Goal: Task Accomplishment & Management: Use online tool/utility

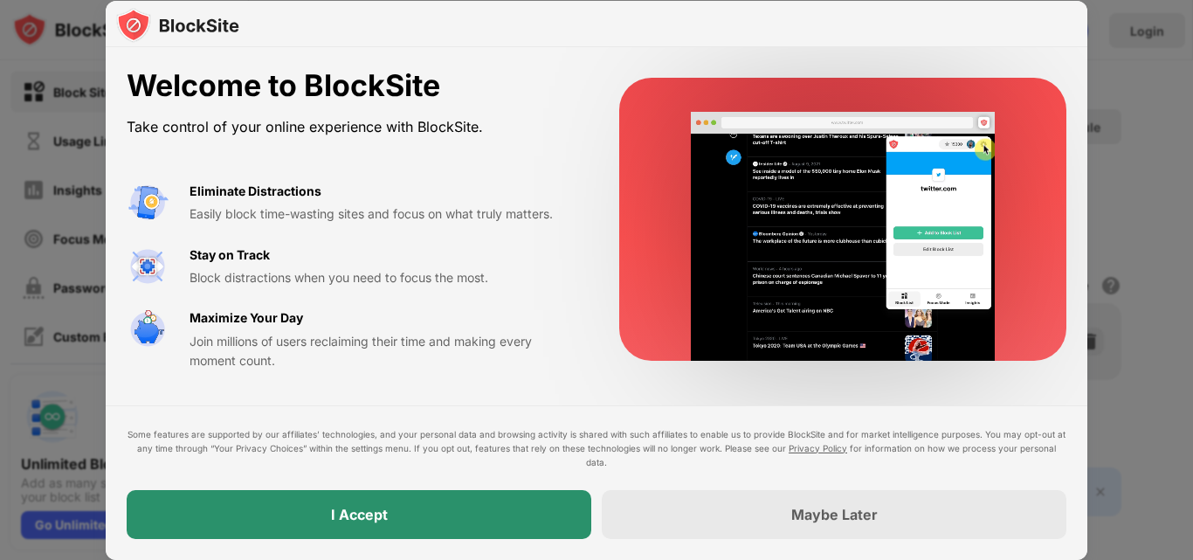
click at [493, 507] on div "I Accept" at bounding box center [359, 514] width 464 height 49
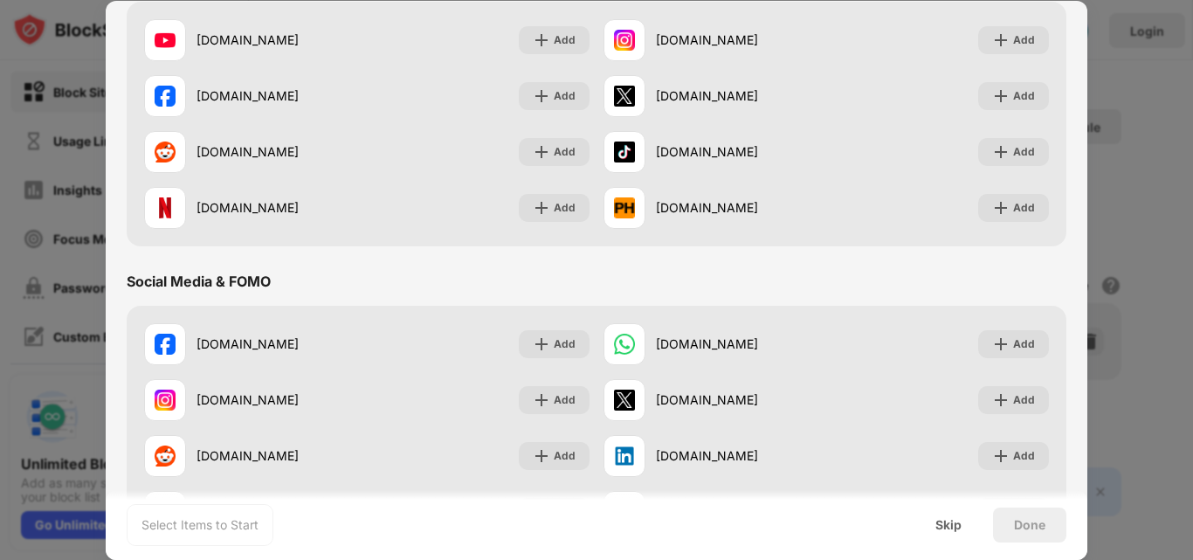
scroll to position [237, 0]
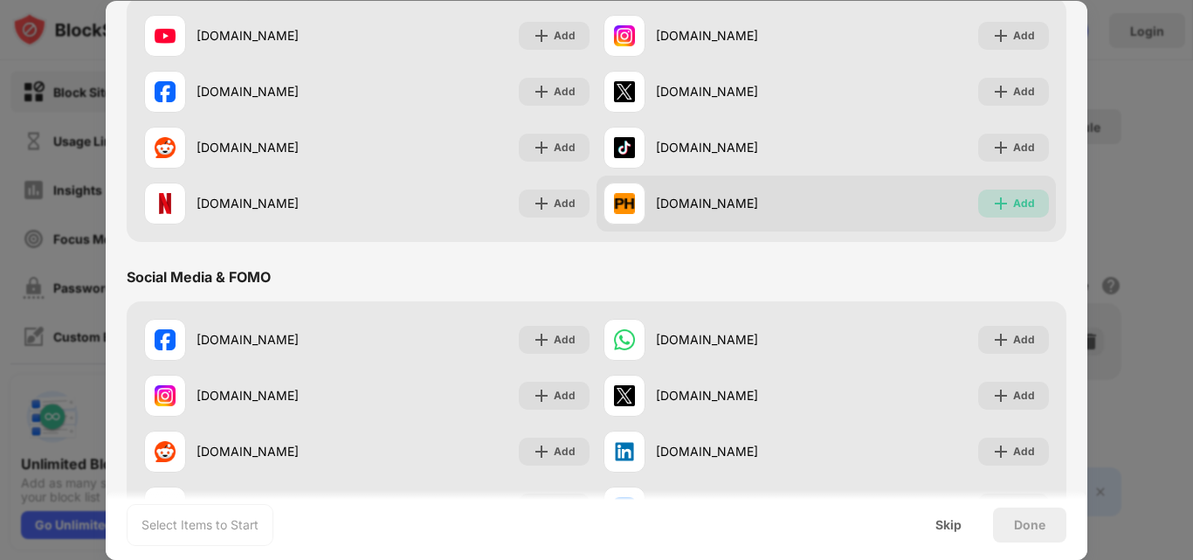
click at [998, 198] on div "Add" at bounding box center [1013, 203] width 71 height 28
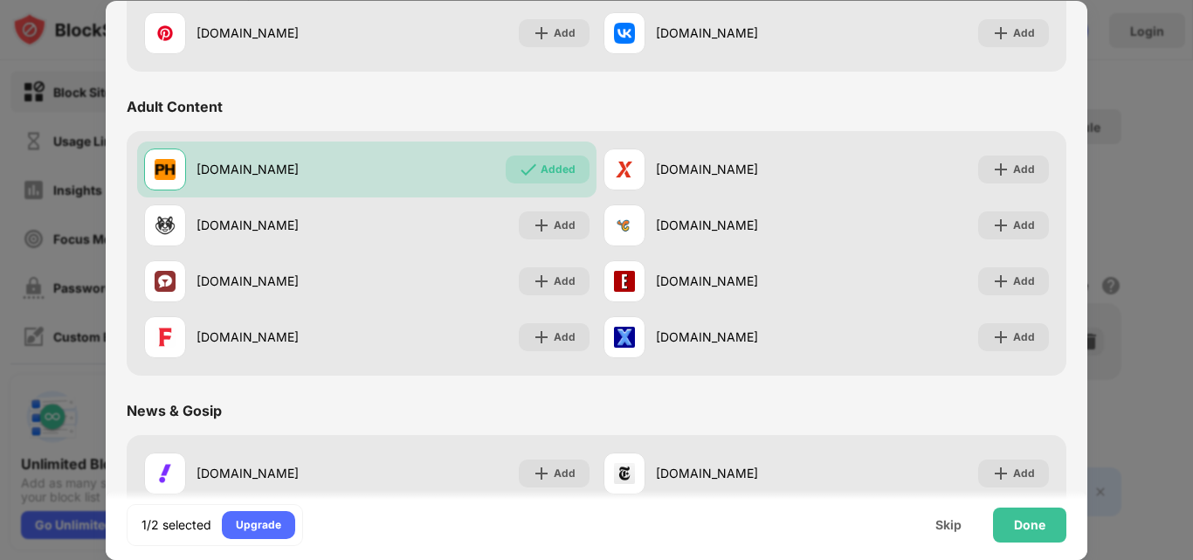
scroll to position [671, 0]
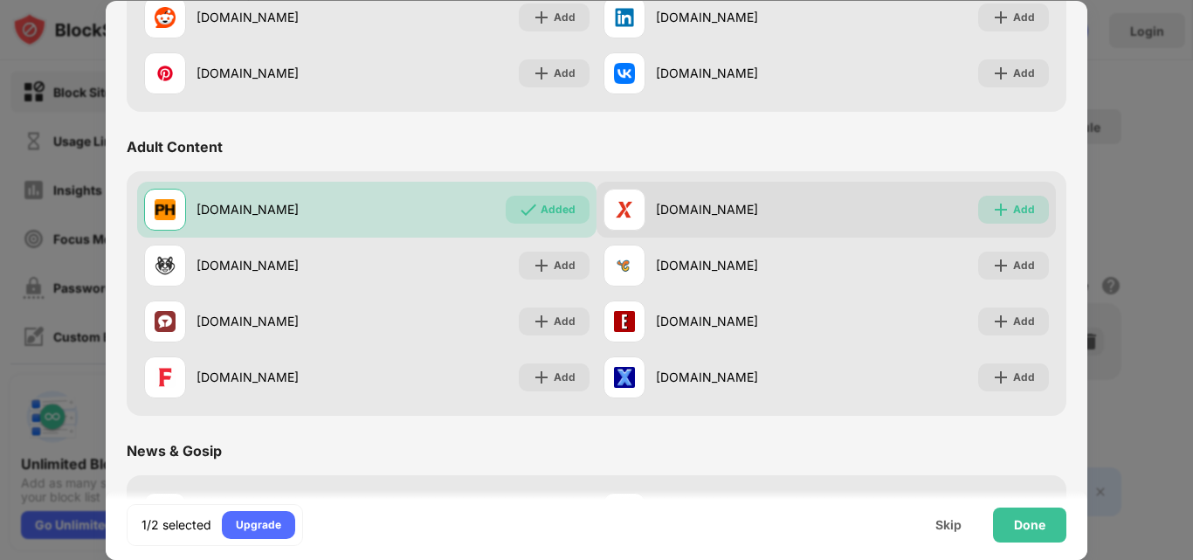
click at [998, 205] on div "Add" at bounding box center [1013, 210] width 71 height 28
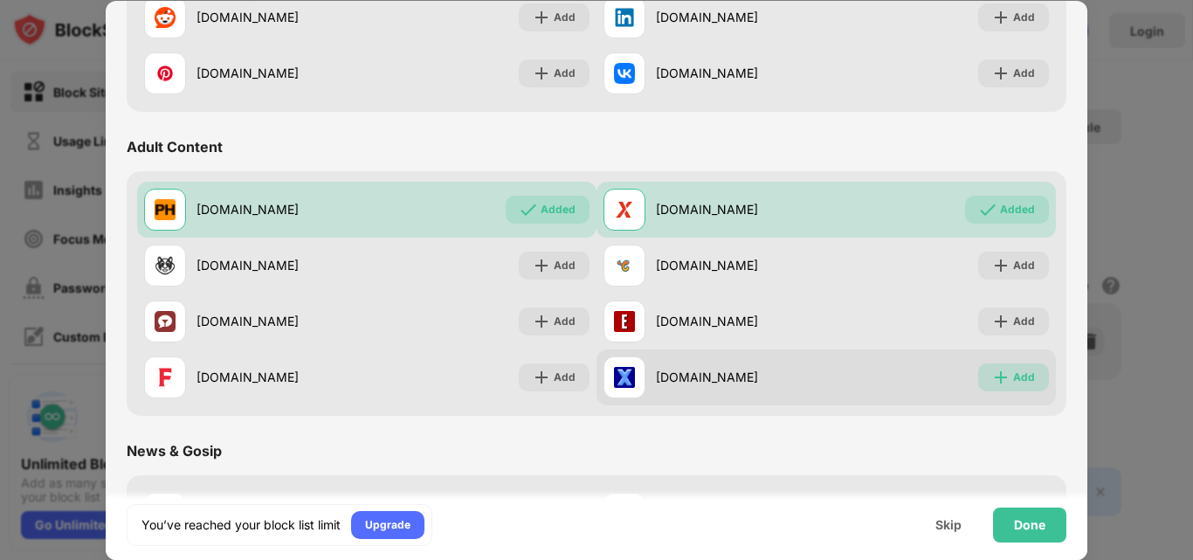
click at [992, 368] on img at bounding box center [1000, 376] width 17 height 17
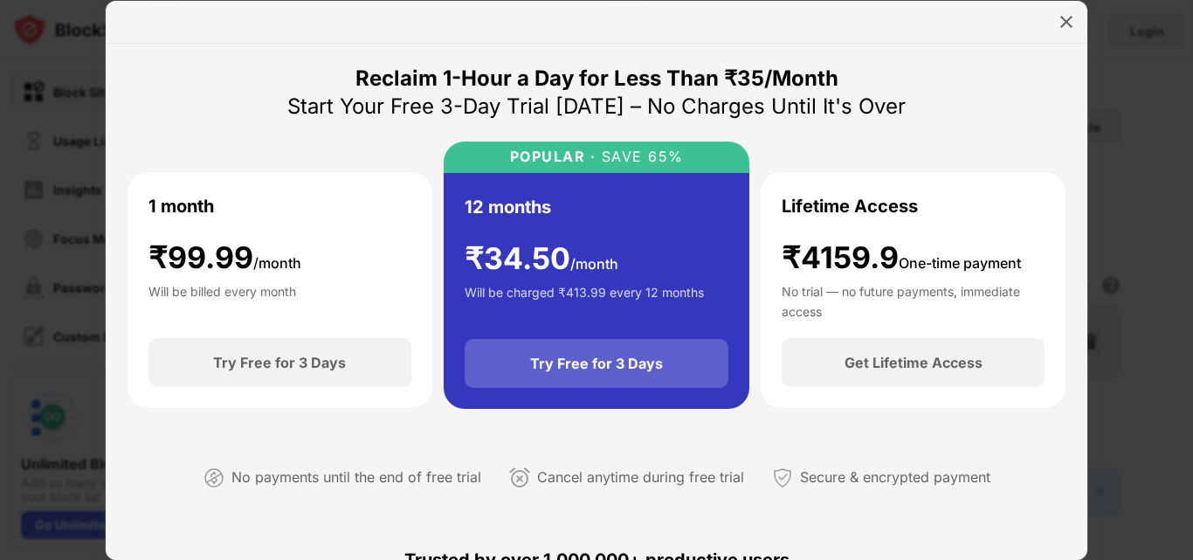
click at [603, 364] on div "Try Free for 3 Days" at bounding box center [596, 362] width 133 height 17
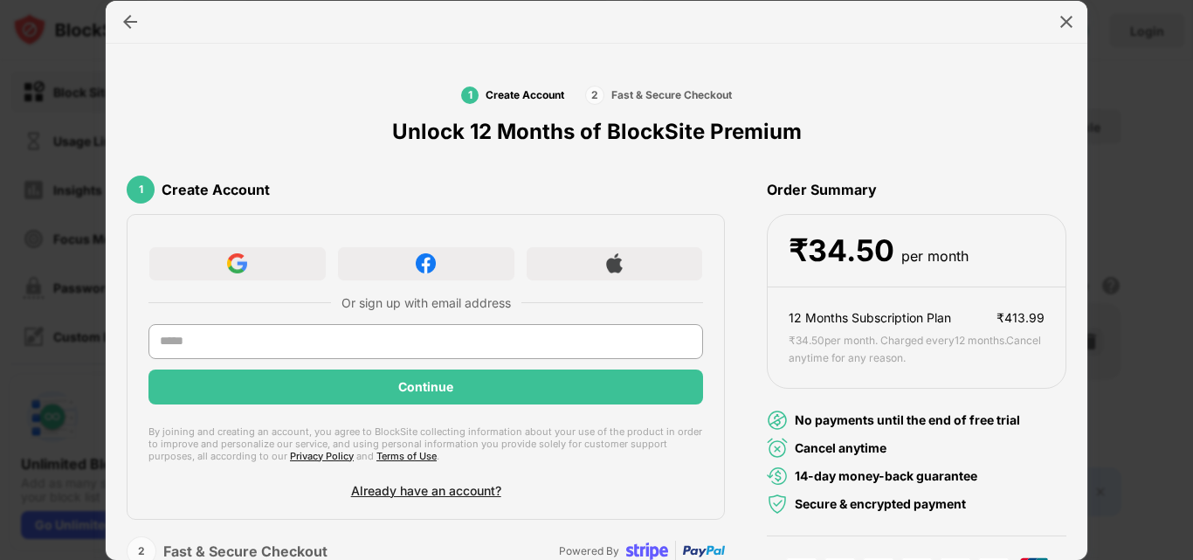
scroll to position [39, 0]
